Goal: Communication & Community: Answer question/provide support

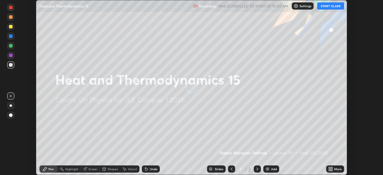
scroll to position [175, 383]
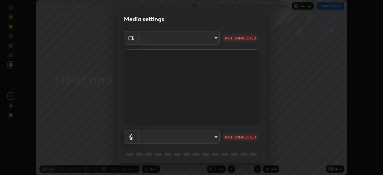
type input "5ae49b96af4897e6a410d98cecc9f5d5c34ce44bf214f7471ac41fe3bf41cfd7"
click at [200, 136] on body "Erase all Heat and Thermodynamics 15 Recording WAS SCHEDULED TO START AT 10:00 …" at bounding box center [191, 87] width 383 height 175
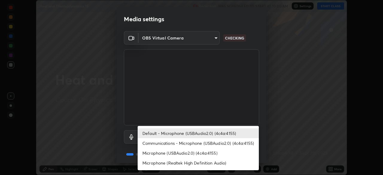
click at [186, 142] on li "Communications - Microphone (USBAudio2.0) (4c4a:4155)" at bounding box center [198, 143] width 121 height 10
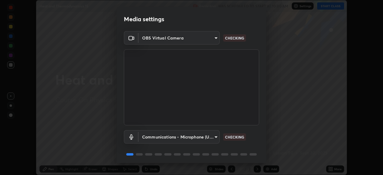
click at [190, 136] on body "Erase all Heat and Thermodynamics 15 Recording WAS SCHEDULED TO START AT 10:00 …" at bounding box center [191, 87] width 383 height 175
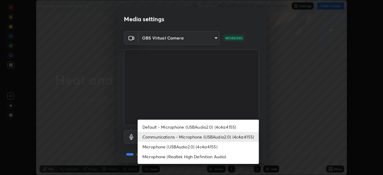
click at [185, 148] on li "Microphone (USBAudio2.0) (4c4a:4155)" at bounding box center [198, 147] width 121 height 10
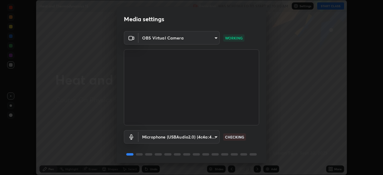
click at [188, 136] on body "Erase all Heat and Thermodynamics 15 Recording WAS SCHEDULED TO START AT 10:00 …" at bounding box center [191, 87] width 383 height 175
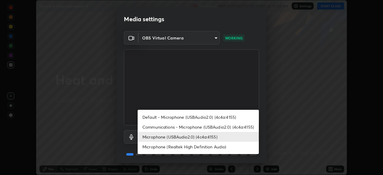
click at [195, 117] on li "Default - Microphone (USBAudio2.0) (4c4a:4155)" at bounding box center [198, 117] width 121 height 10
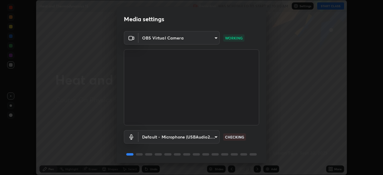
scroll to position [21, 0]
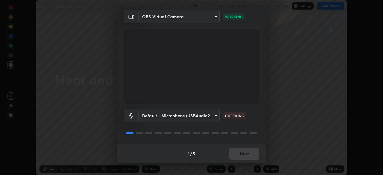
click at [202, 116] on body "Erase all Heat and Thermodynamics 15 Recording WAS SCHEDULED TO START AT 10:00 …" at bounding box center [191, 87] width 383 height 175
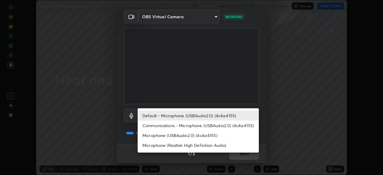
click at [196, 125] on li "Communications - Microphone (USBAudio2.0) (4c4a:4155)" at bounding box center [198, 126] width 121 height 10
type input "communications"
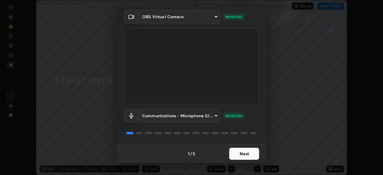
click at [249, 152] on button "Next" at bounding box center [244, 154] width 30 height 12
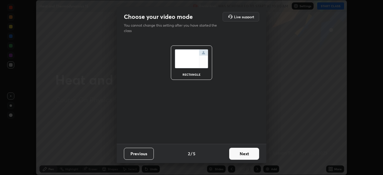
click at [249, 152] on button "Next" at bounding box center [244, 154] width 30 height 12
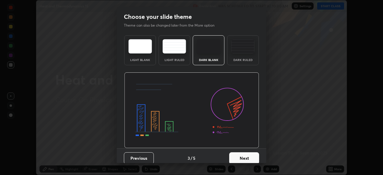
click at [251, 153] on button "Next" at bounding box center [244, 158] width 30 height 12
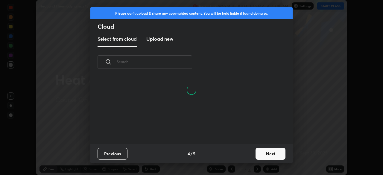
click at [261, 153] on button "Next" at bounding box center [270, 154] width 30 height 12
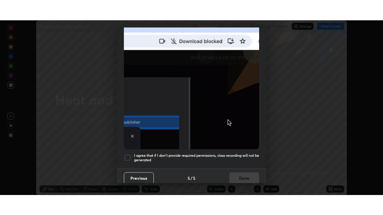
scroll to position [143, 0]
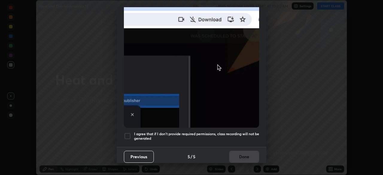
click at [125, 133] on div at bounding box center [127, 136] width 7 height 7
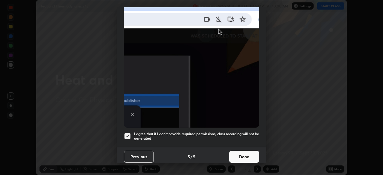
click at [241, 151] on button "Done" at bounding box center [244, 157] width 30 height 12
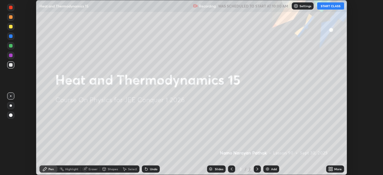
click at [327, 4] on button "START CLASS" at bounding box center [330, 5] width 27 height 7
click at [331, 168] on icon at bounding box center [331, 167] width 1 height 1
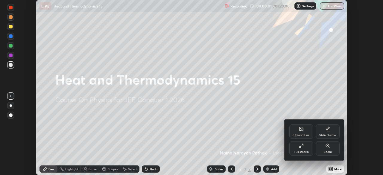
click at [305, 146] on div "Full screen" at bounding box center [301, 148] width 24 height 14
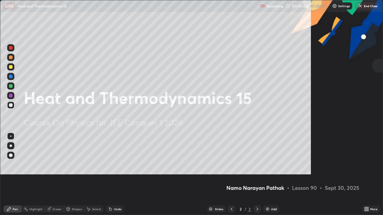
scroll to position [215, 383]
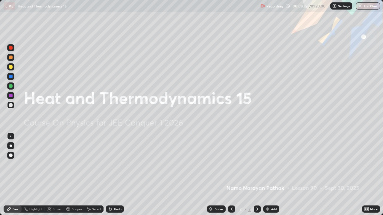
click at [269, 175] on img at bounding box center [267, 209] width 5 height 5
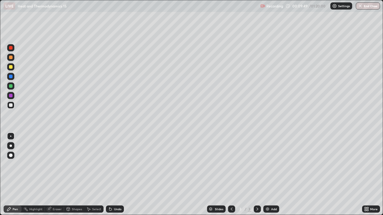
click at [11, 57] on div at bounding box center [11, 58] width 4 height 4
click at [11, 77] on div at bounding box center [11, 77] width 4 height 4
click at [269, 175] on img at bounding box center [267, 209] width 5 height 5
click at [12, 57] on div at bounding box center [11, 58] width 4 height 4
click at [10, 96] on div at bounding box center [11, 96] width 4 height 4
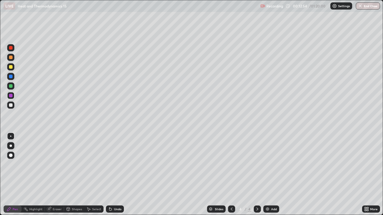
click at [12, 87] on div at bounding box center [11, 86] width 4 height 4
click at [12, 77] on div at bounding box center [11, 77] width 4 height 4
click at [270, 175] on div "Add" at bounding box center [271, 209] width 16 height 7
click at [11, 57] on div at bounding box center [11, 58] width 4 height 4
click at [231, 175] on icon at bounding box center [231, 209] width 5 height 5
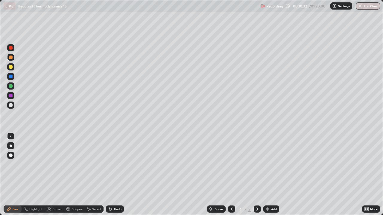
click at [258, 175] on icon at bounding box center [257, 209] width 5 height 5
click at [231, 175] on div at bounding box center [231, 209] width 7 height 7
click at [258, 175] on icon at bounding box center [257, 209] width 5 height 5
click at [267, 175] on img at bounding box center [267, 209] width 5 height 5
click at [11, 87] on div at bounding box center [11, 86] width 4 height 4
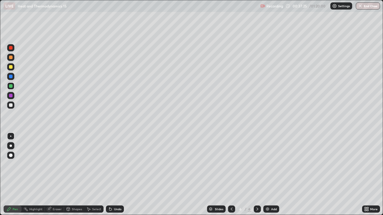
click at [11, 57] on div at bounding box center [11, 58] width 4 height 4
click at [269, 175] on img at bounding box center [267, 209] width 5 height 5
click at [11, 57] on div at bounding box center [11, 58] width 4 height 4
click at [11, 76] on div at bounding box center [11, 77] width 4 height 4
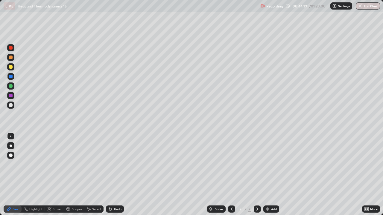
click at [12, 96] on div at bounding box center [11, 96] width 4 height 4
click at [268, 175] on img at bounding box center [267, 209] width 5 height 5
click at [10, 57] on div at bounding box center [11, 58] width 4 height 4
click at [57, 175] on div "Eraser" at bounding box center [57, 209] width 9 height 3
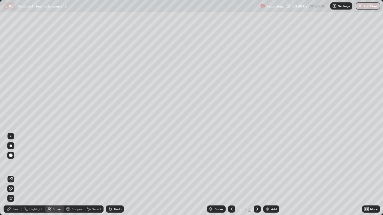
click at [17, 175] on div "Pen" at bounding box center [15, 209] width 5 height 3
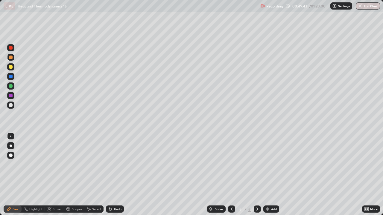
click at [268, 175] on img at bounding box center [267, 209] width 5 height 5
click at [11, 86] on div at bounding box center [11, 86] width 4 height 4
click at [10, 67] on div at bounding box center [11, 67] width 4 height 4
click at [12, 86] on div at bounding box center [11, 86] width 4 height 4
click at [11, 96] on div at bounding box center [11, 96] width 4 height 4
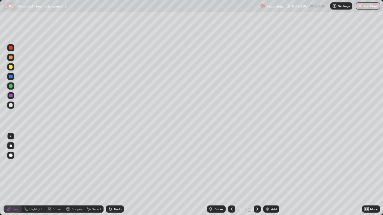
click at [12, 106] on div at bounding box center [10, 105] width 7 height 7
click at [12, 58] on div at bounding box center [11, 58] width 4 height 4
click at [269, 175] on img at bounding box center [267, 209] width 5 height 5
click at [230, 175] on icon at bounding box center [231, 209] width 5 height 5
click at [258, 175] on icon at bounding box center [257, 209] width 5 height 5
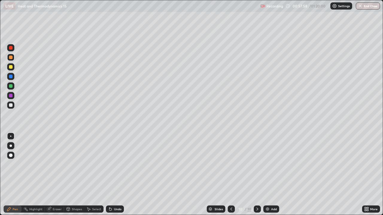
click at [231, 175] on icon at bounding box center [231, 209] width 5 height 5
click at [257, 175] on icon at bounding box center [257, 209] width 5 height 5
click at [267, 175] on img at bounding box center [267, 209] width 5 height 5
click at [11, 58] on div at bounding box center [11, 58] width 4 height 4
click at [11, 96] on div at bounding box center [11, 96] width 4 height 4
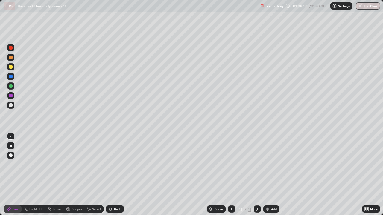
click at [12, 58] on div at bounding box center [11, 58] width 4 height 4
click at [11, 96] on div at bounding box center [11, 96] width 4 height 4
click at [11, 85] on div at bounding box center [11, 86] width 4 height 4
click at [11, 58] on div at bounding box center [11, 58] width 4 height 4
click at [366, 7] on button "End Class" at bounding box center [368, 5] width 24 height 7
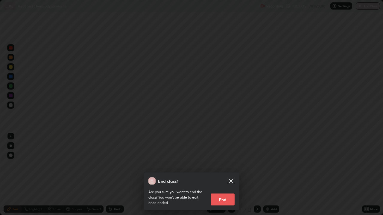
click at [226, 175] on button "End" at bounding box center [223, 200] width 24 height 12
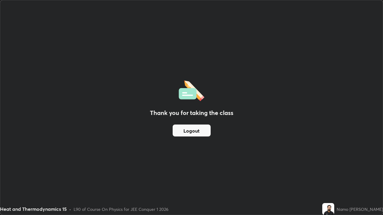
click at [199, 134] on button "Logout" at bounding box center [192, 131] width 38 height 12
